Goal: Task Accomplishment & Management: Use online tool/utility

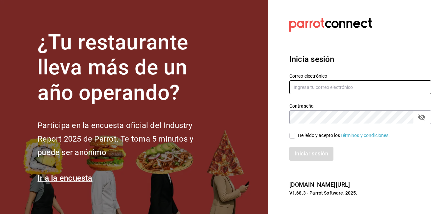
type input "[EMAIL_ADDRESS][PERSON_NAME][DOMAIN_NAME]"
click at [291, 136] on input "He leído y acepto los Términos y condiciones." at bounding box center [293, 136] width 6 height 6
checkbox input "true"
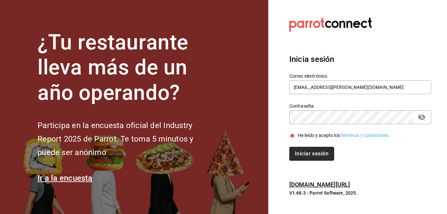
click at [302, 153] on button "Iniciar sesión" at bounding box center [312, 154] width 45 height 14
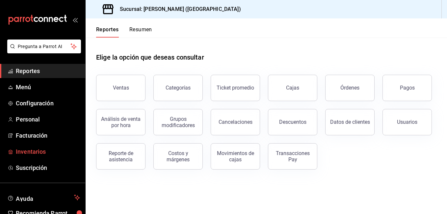
click at [36, 153] on span "Inventarios" at bounding box center [48, 151] width 64 height 9
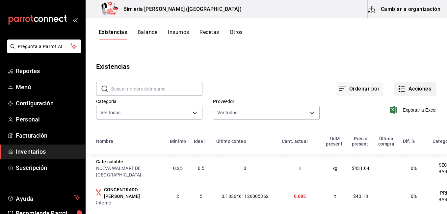
click at [412, 87] on button "Acciones" at bounding box center [415, 89] width 43 height 14
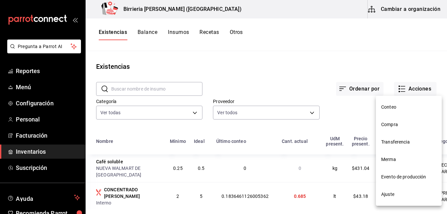
click at [388, 107] on span "Conteo" at bounding box center [409, 107] width 55 height 7
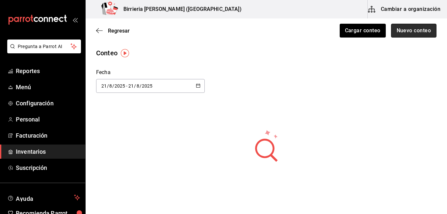
click at [409, 31] on button "Nuevo conteo" at bounding box center [414, 31] width 46 height 14
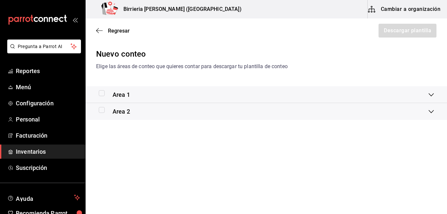
click at [101, 93] on input "checkbox" at bounding box center [102, 93] width 6 height 6
checkbox input "true"
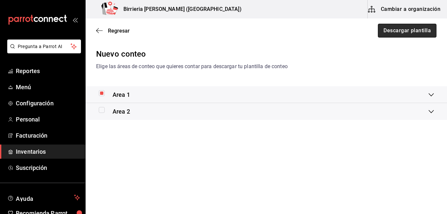
click at [410, 32] on button "Descargar plantilla" at bounding box center [407, 31] width 59 height 14
